Goal: Information Seeking & Learning: Check status

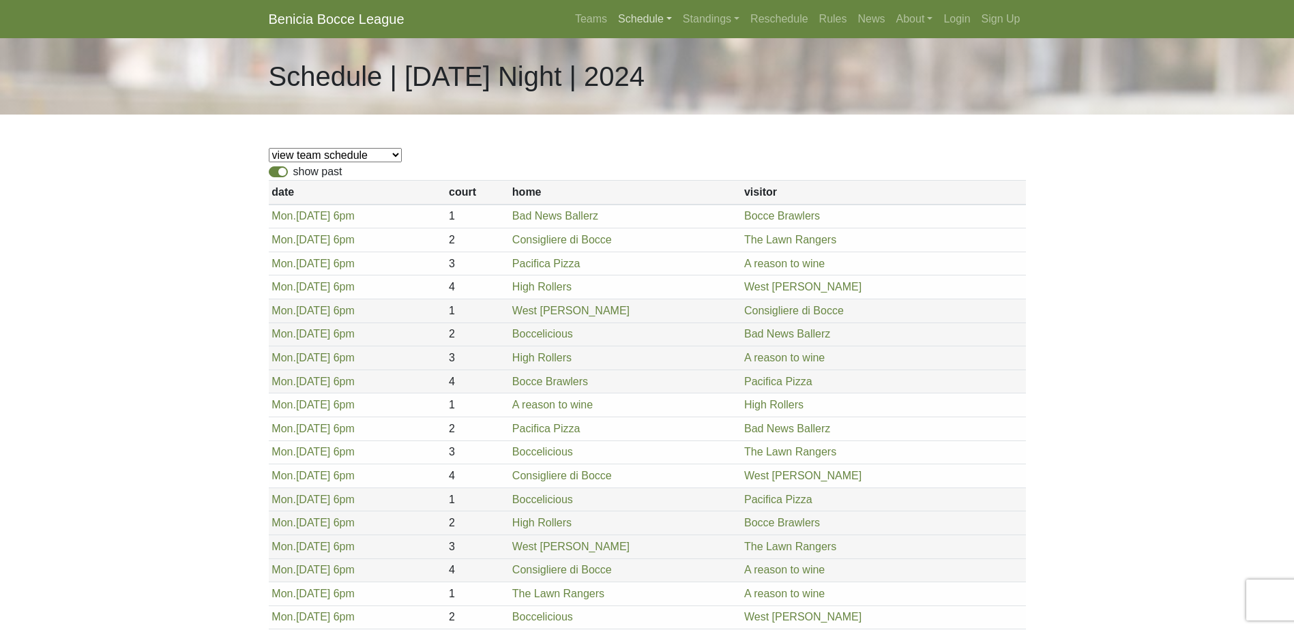
click at [628, 20] on link "Schedule" at bounding box center [645, 18] width 65 height 27
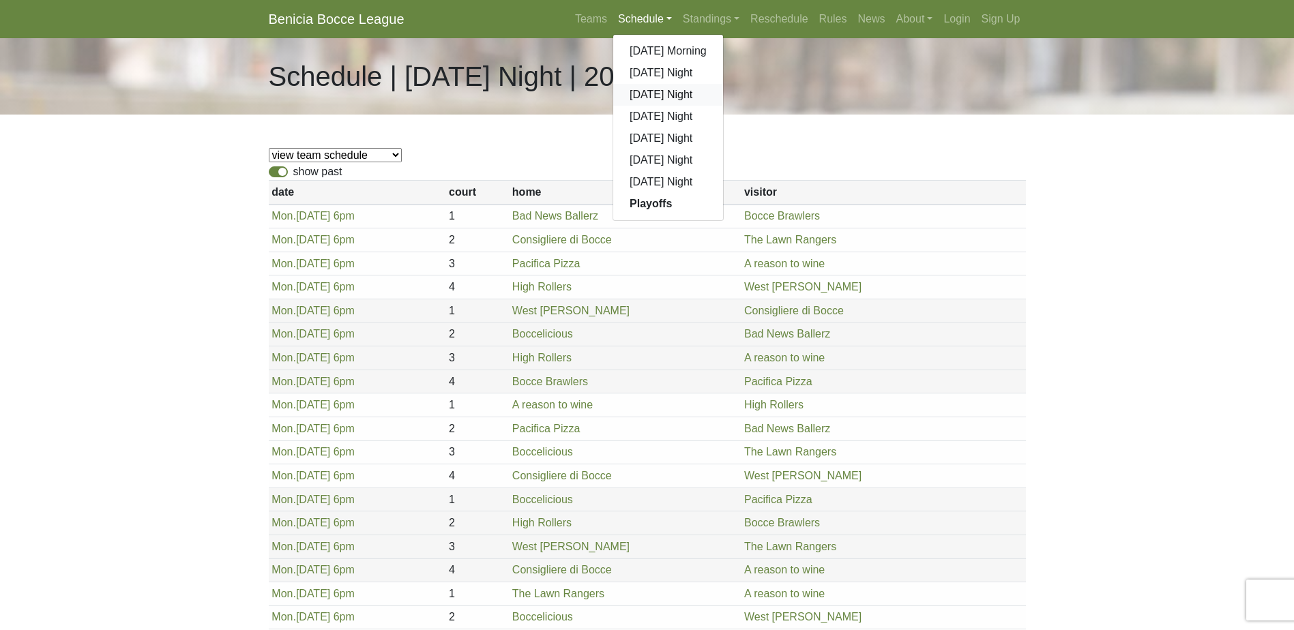
click at [677, 91] on link "[DATE] Night" at bounding box center [668, 95] width 110 height 22
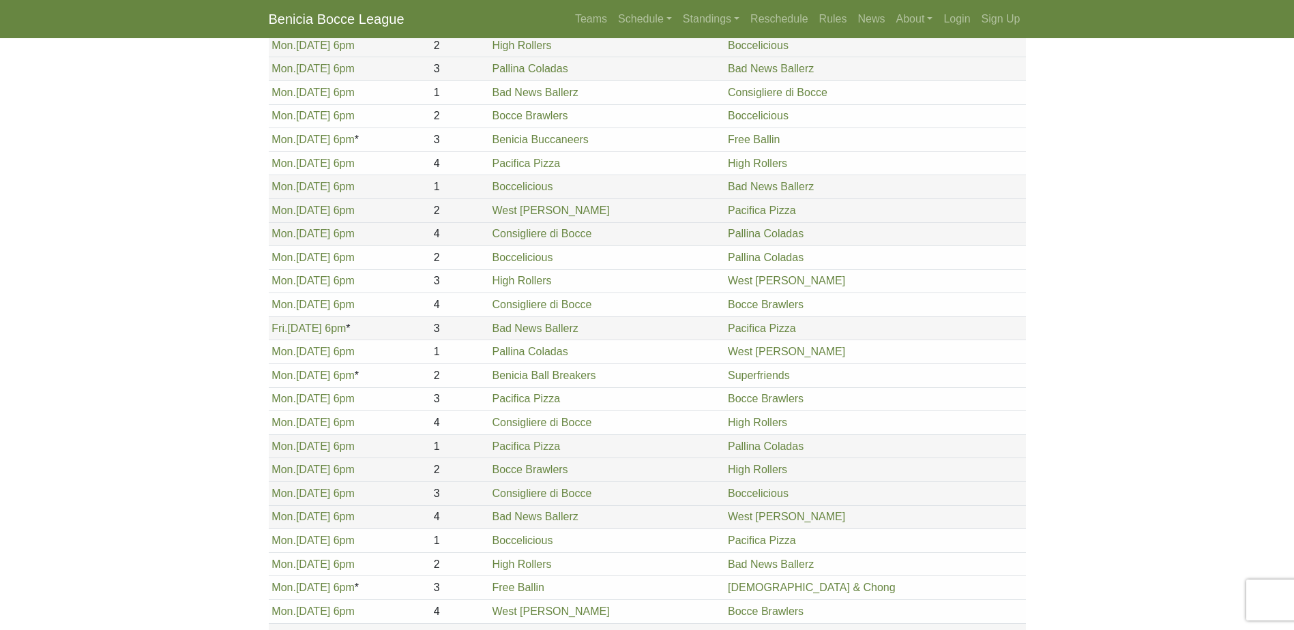
scroll to position [1319, 0]
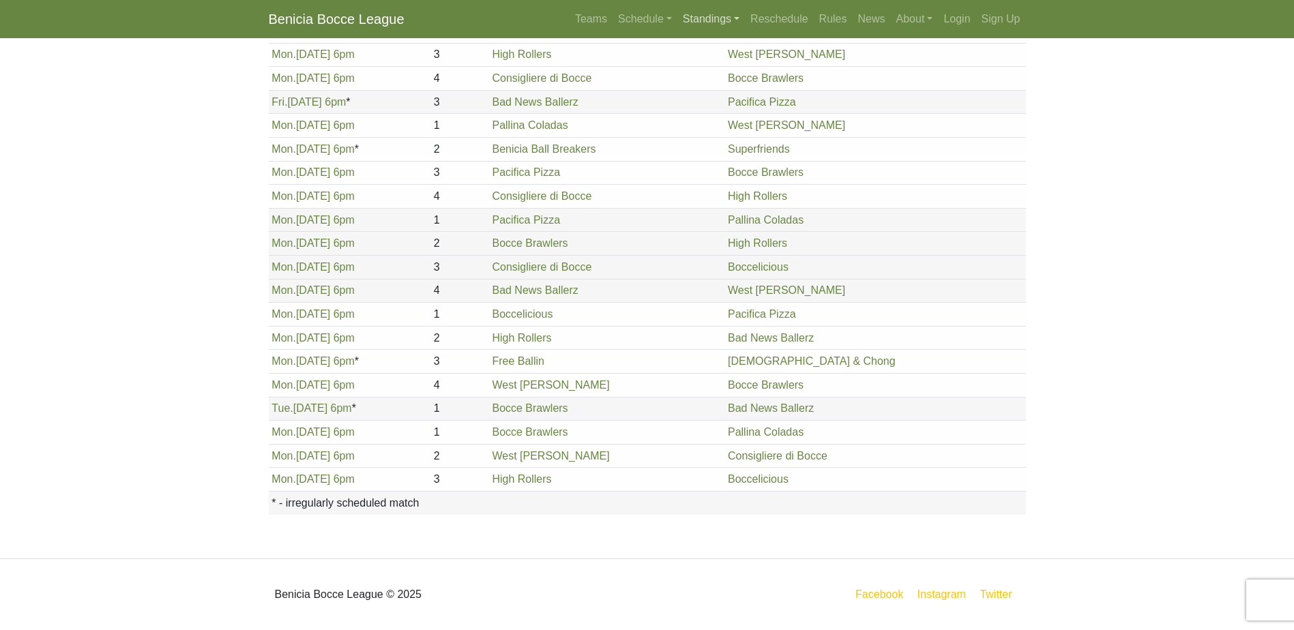
click at [696, 20] on link "Standings" at bounding box center [711, 18] width 68 height 27
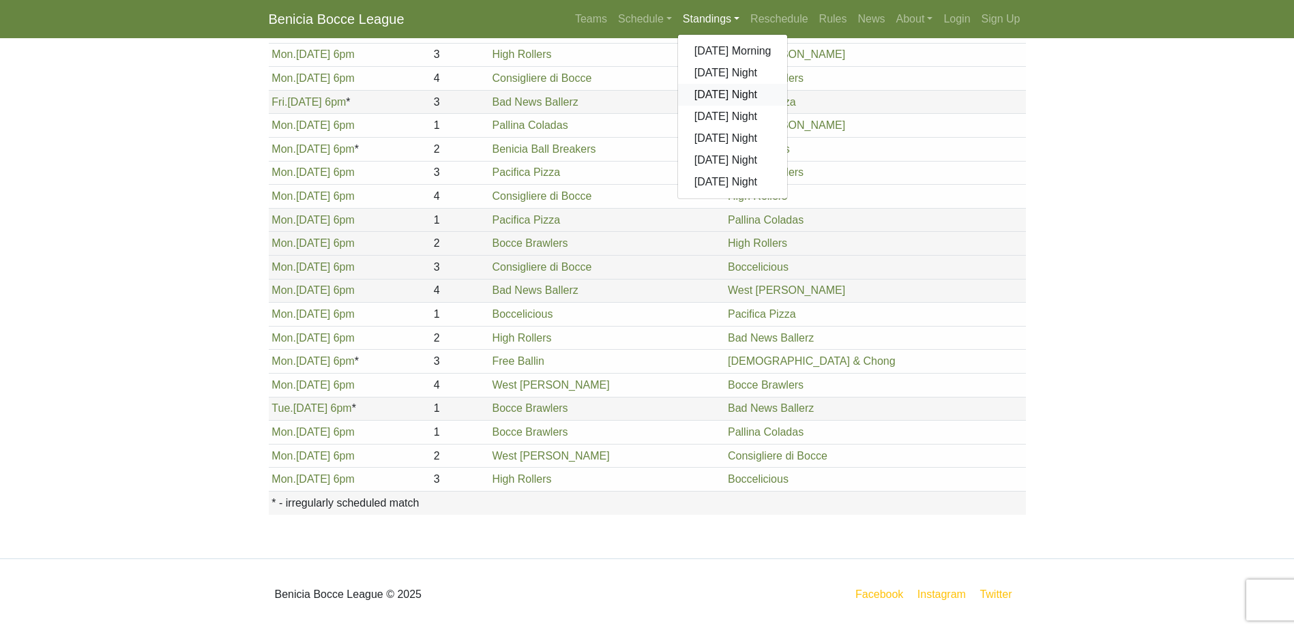
click at [720, 91] on link "[DATE] Night" at bounding box center [733, 95] width 110 height 22
